Goal: Task Accomplishment & Management: Manage account settings

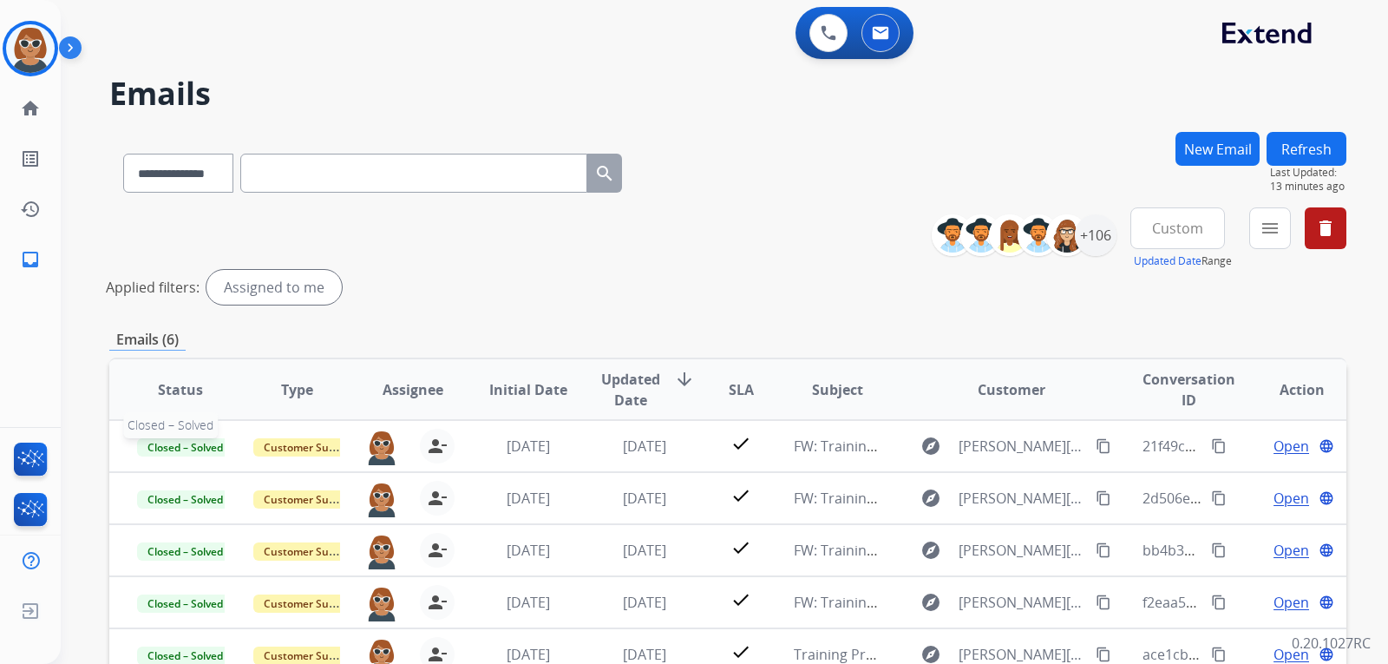
select select "**********"
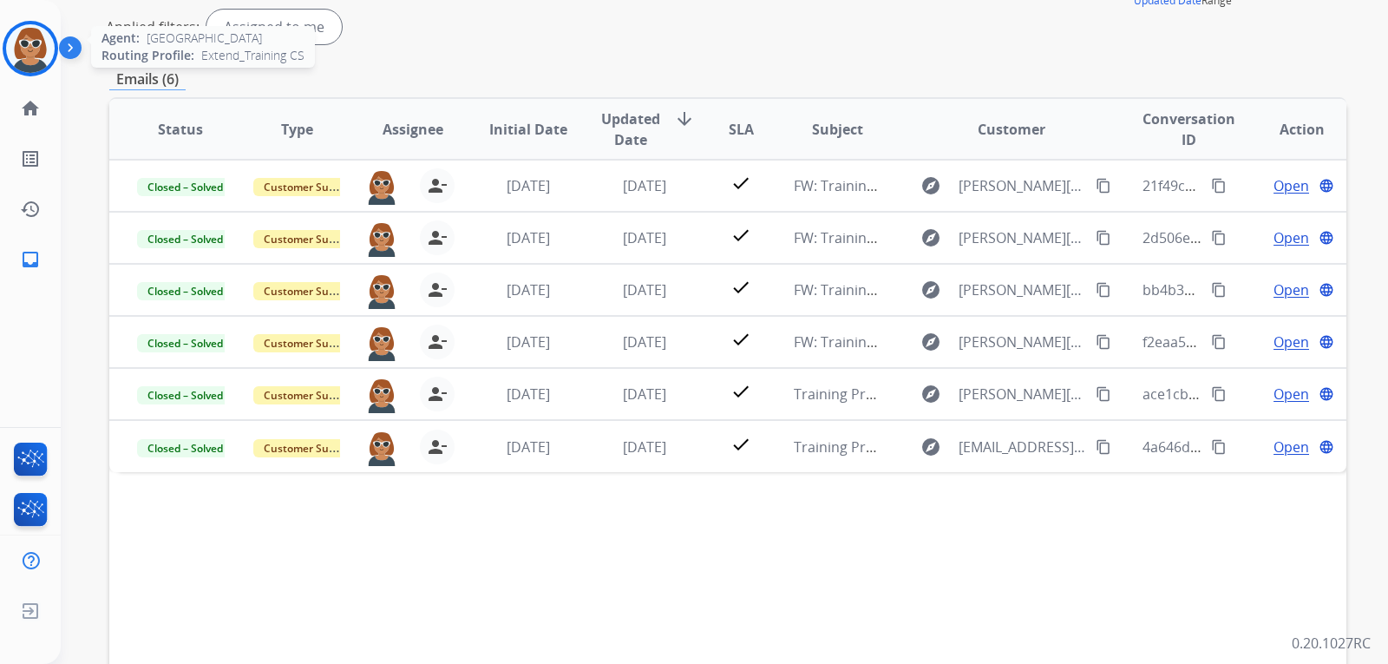
click at [35, 49] on img at bounding box center [30, 48] width 49 height 49
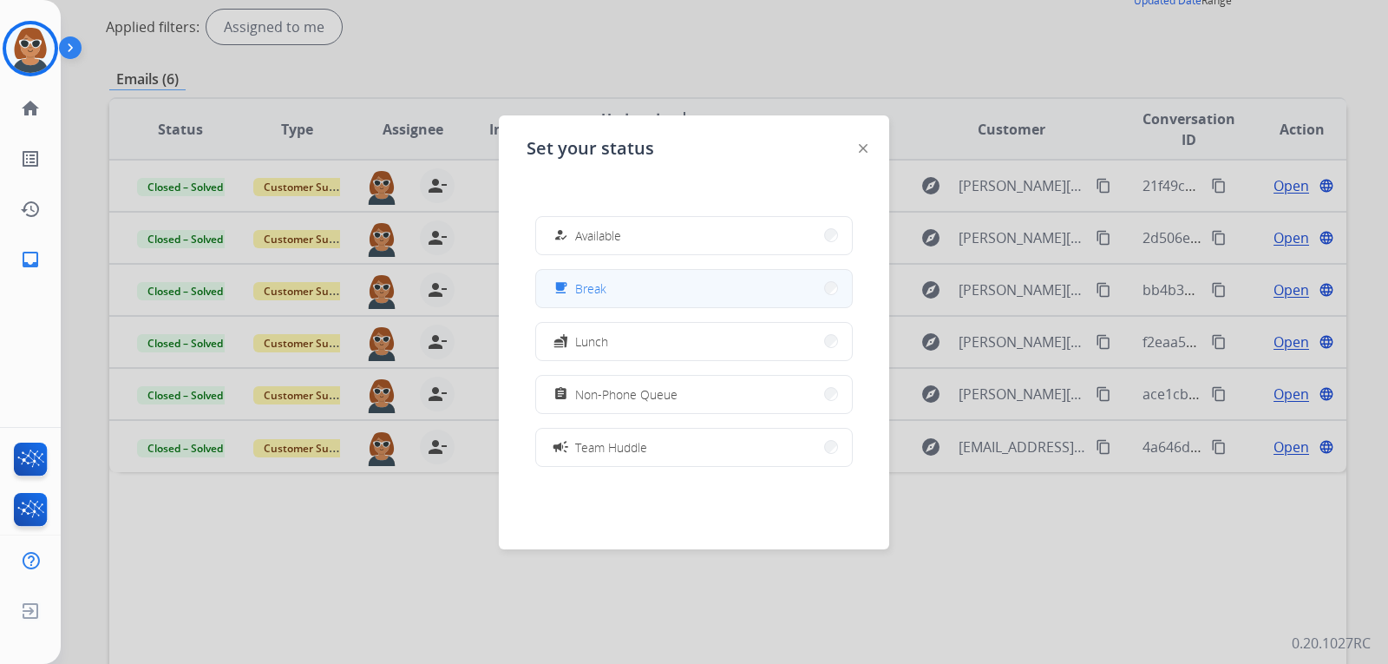
click at [629, 296] on button "free_breakfast Break" at bounding box center [694, 288] width 316 height 37
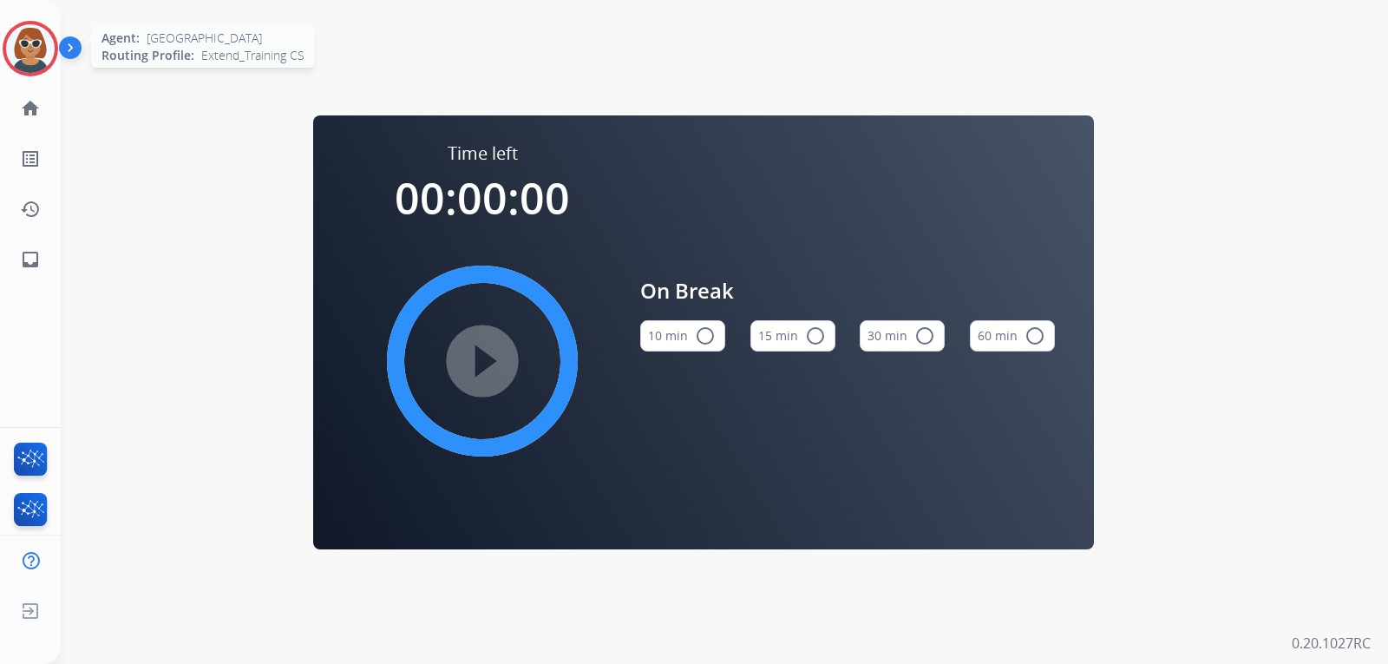
click at [22, 55] on img at bounding box center [30, 48] width 49 height 49
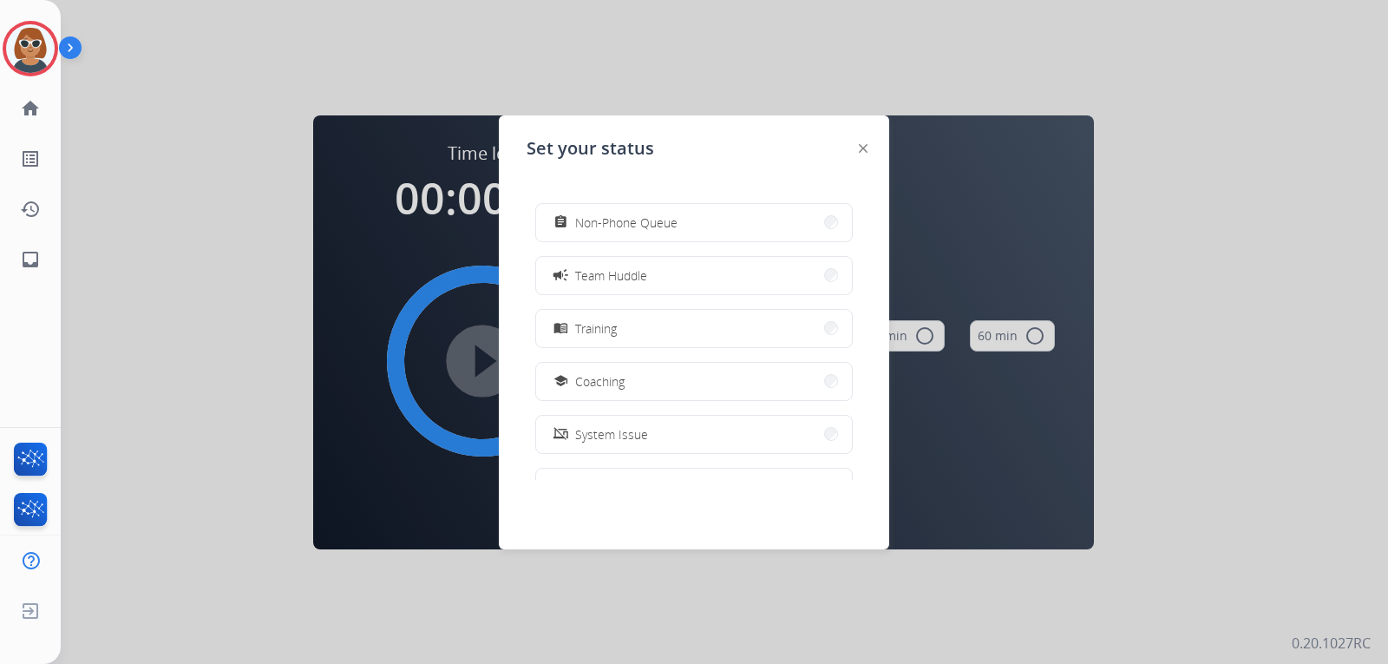
scroll to position [173, 0]
click at [637, 327] on button "menu_book Training" at bounding box center [694, 326] width 316 height 37
